Goal: Information Seeking & Learning: Learn about a topic

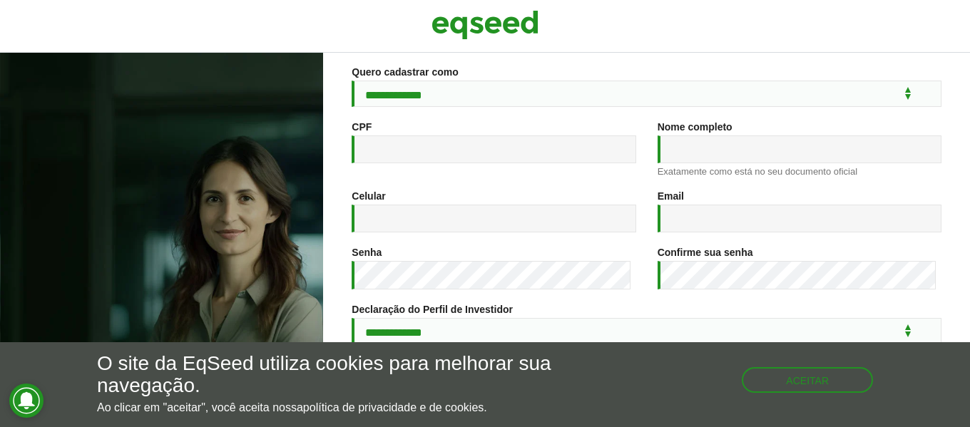
scroll to position [298, 0]
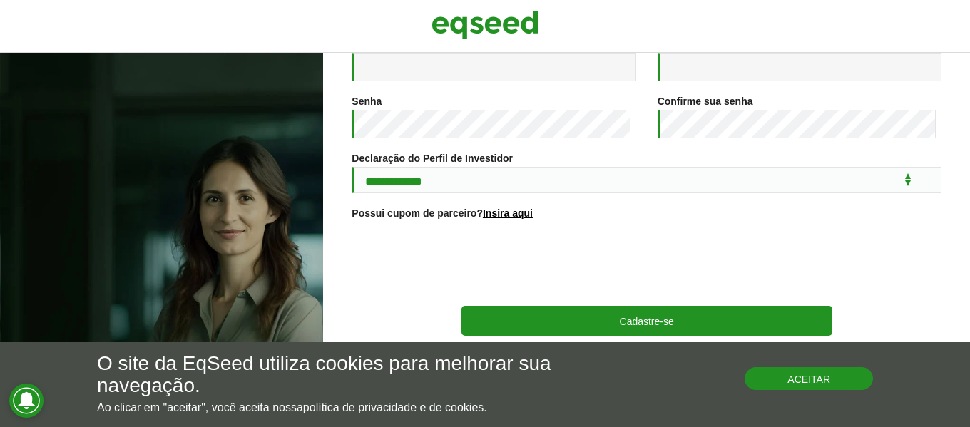
click at [824, 377] on button "Aceitar" at bounding box center [808, 378] width 128 height 23
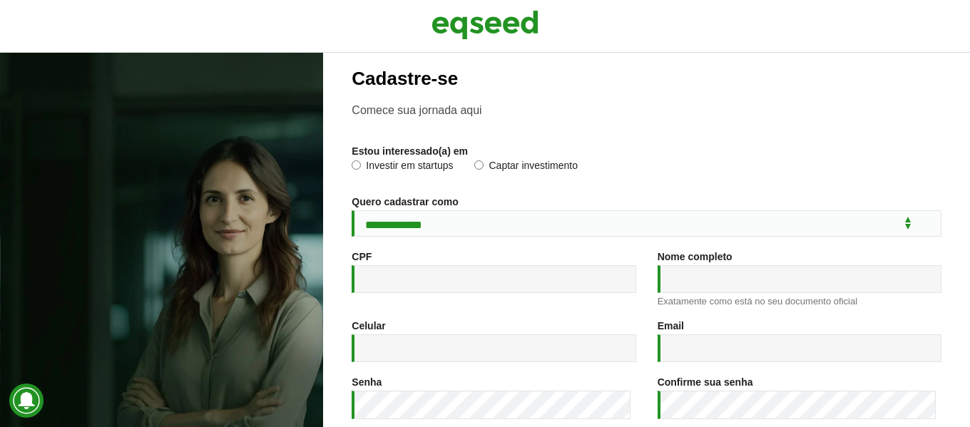
scroll to position [0, 0]
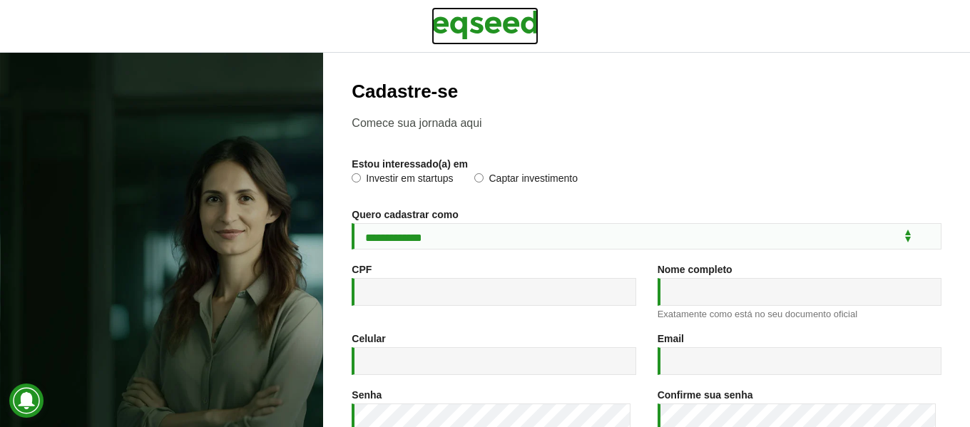
click at [478, 30] on img at bounding box center [484, 25] width 107 height 36
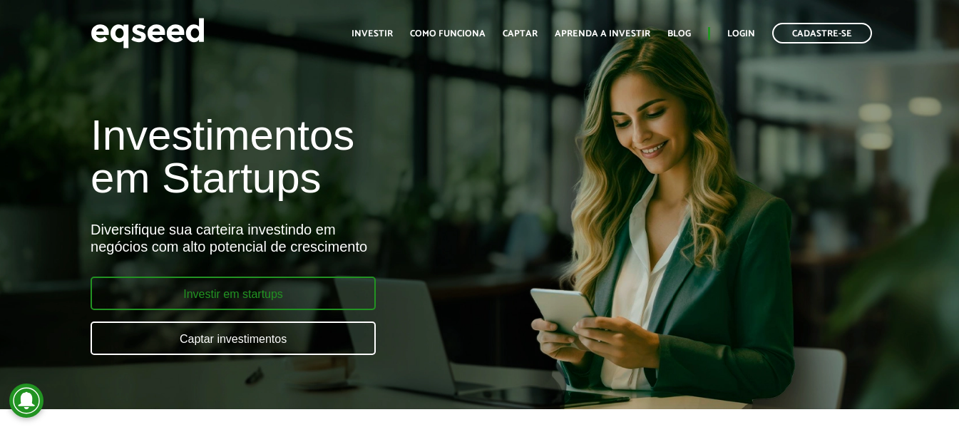
click at [265, 296] on link "Investir em startups" at bounding box center [233, 294] width 285 height 34
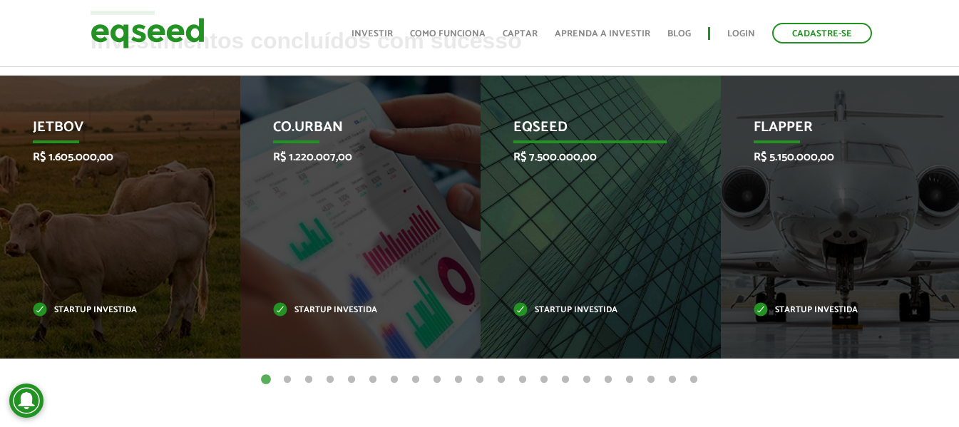
scroll to position [499, 0]
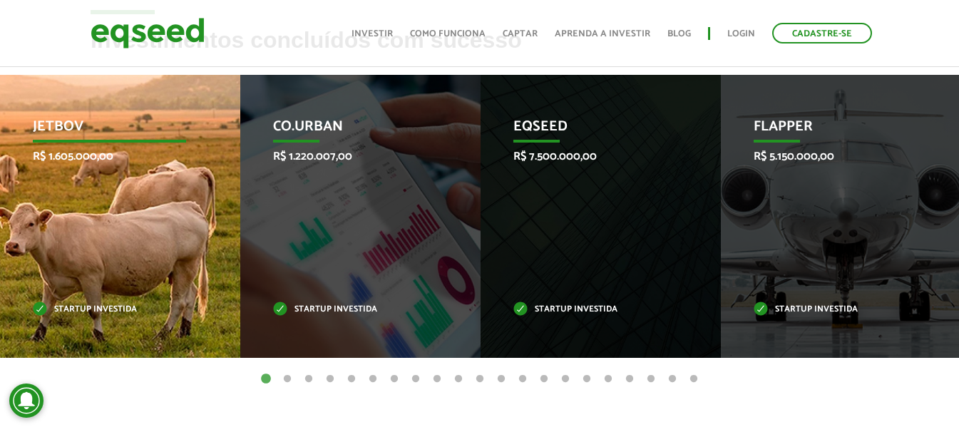
click at [127, 198] on div "JetBov R$ 1.605.000,00 Startup investida" at bounding box center [109, 216] width 219 height 283
click at [71, 127] on p "JetBov" at bounding box center [108, 130] width 153 height 24
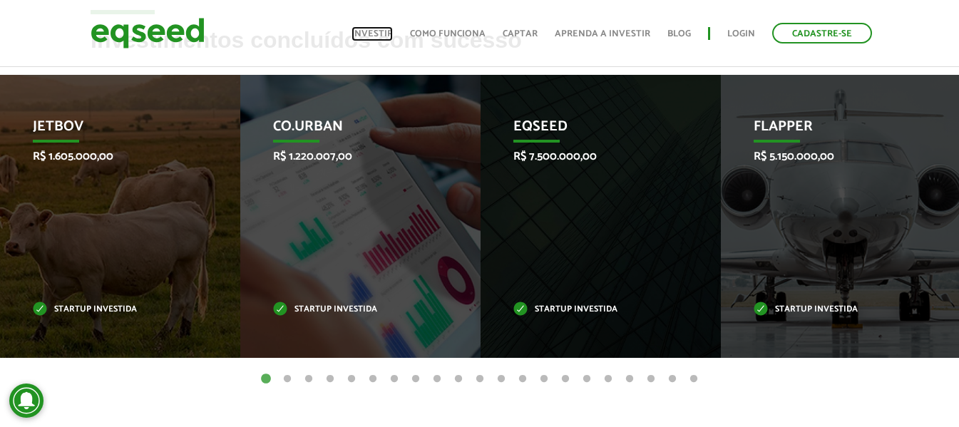
click at [377, 35] on link "Investir" at bounding box center [372, 33] width 41 height 9
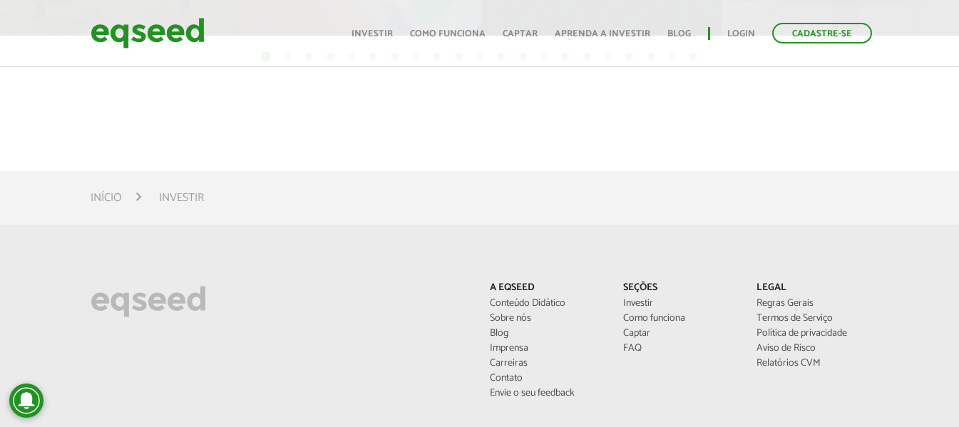
scroll to position [927, 0]
